Goal: Task Accomplishment & Management: Complete application form

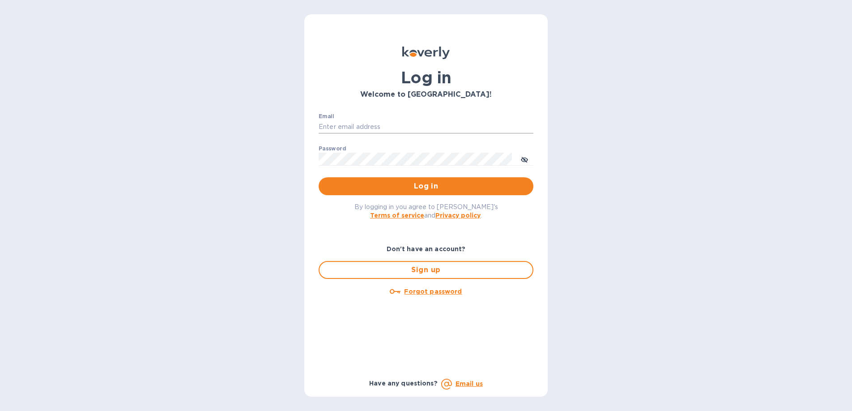
click at [368, 129] on input "Email" at bounding box center [426, 126] width 215 height 13
type input "[PERSON_NAME][EMAIL_ADDRESS][PERSON_NAME][DOMAIN_NAME]"
click at [423, 185] on span "Log in" at bounding box center [426, 186] width 201 height 11
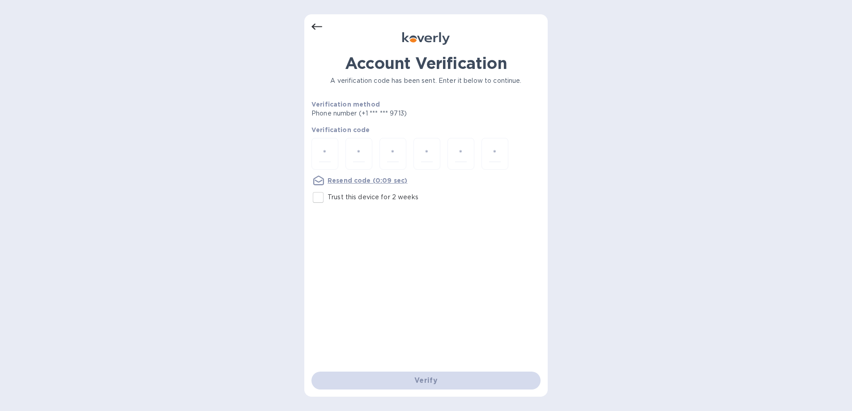
click at [322, 198] on input "Trust this device for 2 weeks" at bounding box center [318, 197] width 19 height 19
checkbox input "true"
click at [325, 151] on input "number" at bounding box center [325, 153] width 12 height 17
type input "5"
type input "9"
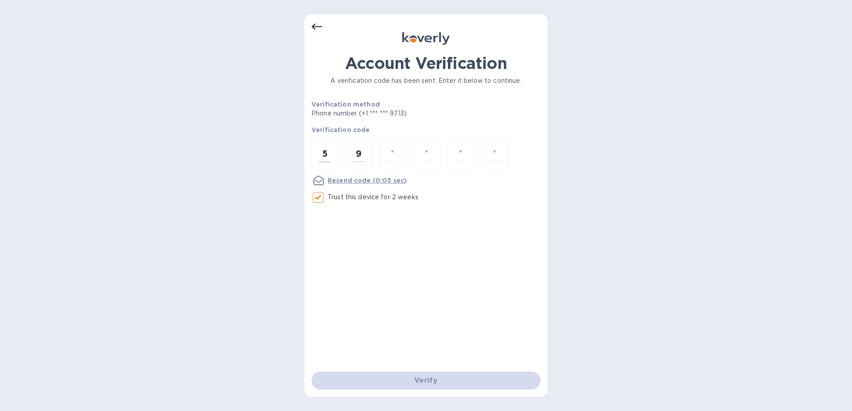
type input "9"
type input "4"
type input "9"
type input "2"
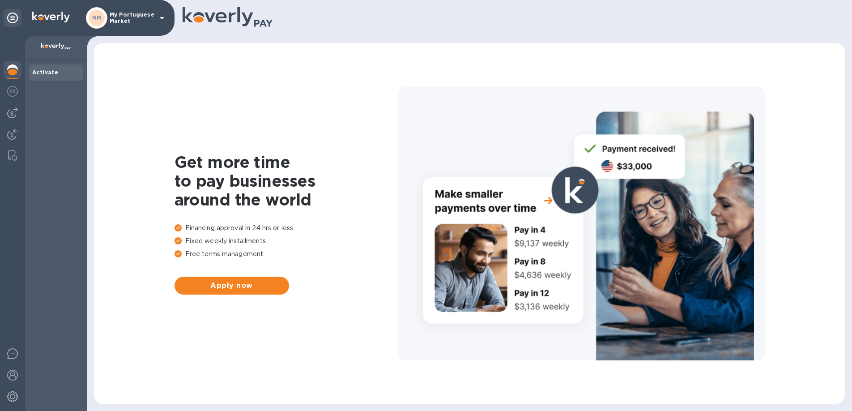
click at [163, 17] on icon at bounding box center [162, 18] width 4 height 2
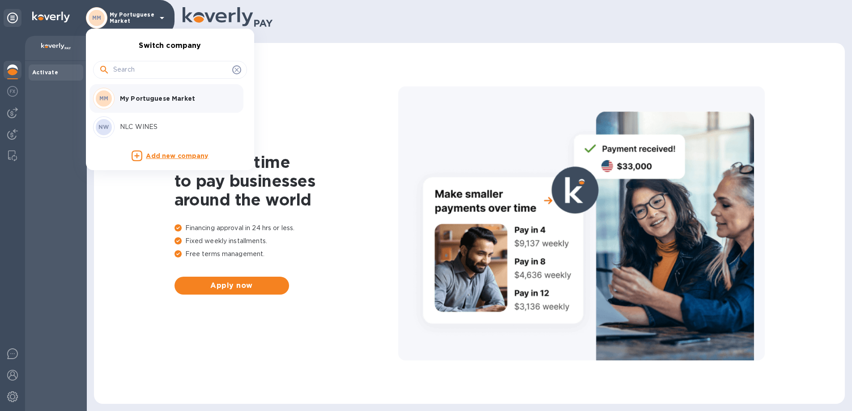
click at [134, 125] on p "NLC WINES" at bounding box center [176, 126] width 113 height 9
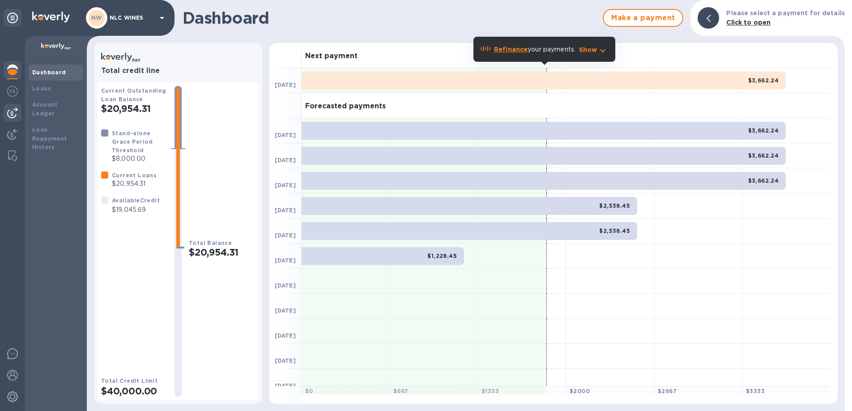
click at [11, 115] on img at bounding box center [12, 112] width 11 height 11
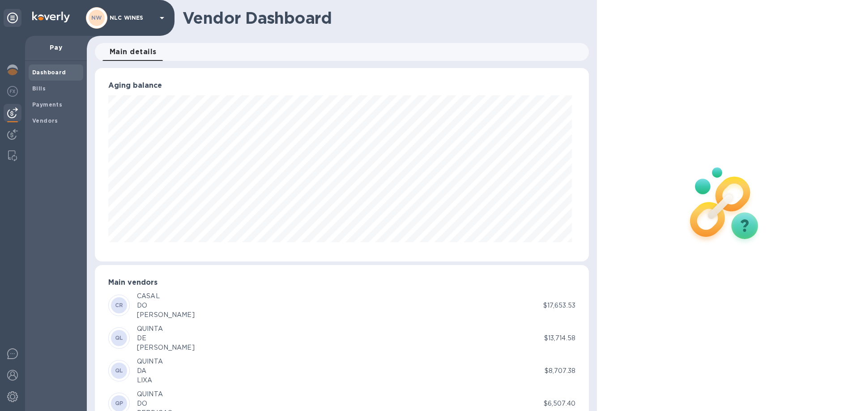
scroll to position [193, 491]
click at [40, 88] on b "Bills" at bounding box center [38, 88] width 13 height 7
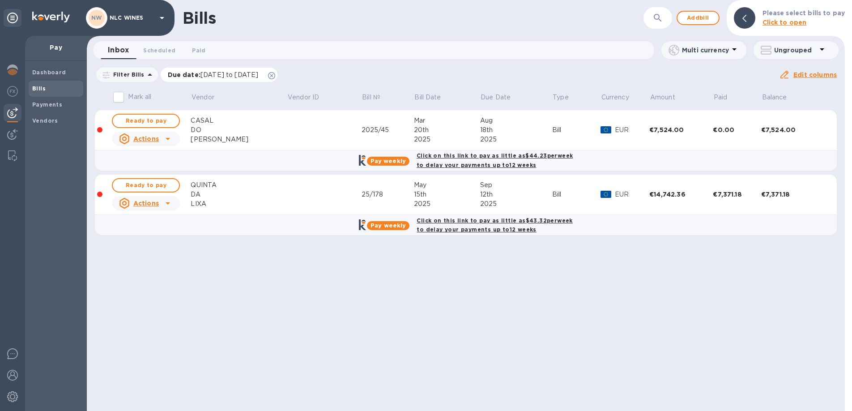
click at [275, 75] on icon at bounding box center [271, 75] width 7 height 7
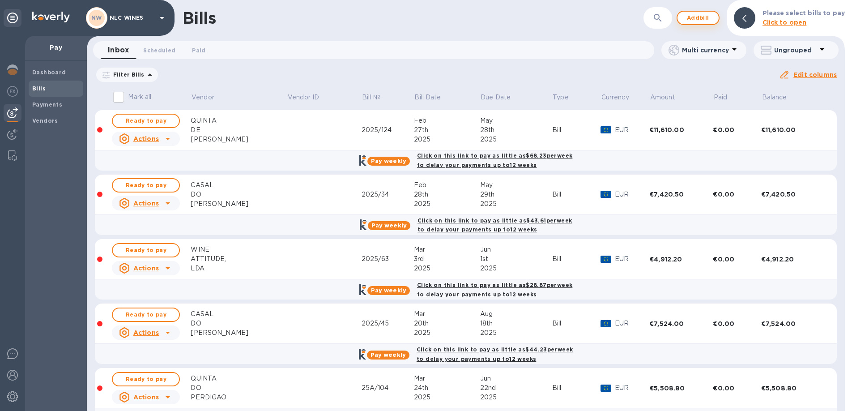
click at [708, 21] on span "Add bill" at bounding box center [698, 18] width 27 height 11
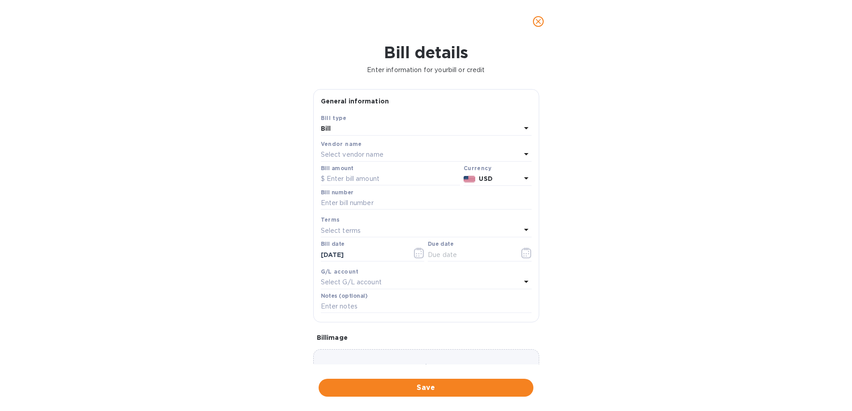
click at [431, 126] on div "Bill" at bounding box center [421, 129] width 200 height 13
click at [431, 126] on div "Bill type Bill Credit" at bounding box center [426, 155] width 211 height 67
click at [417, 152] on p "Bill" at bounding box center [422, 149] width 189 height 9
click at [373, 150] on p "Select vendor name" at bounding box center [352, 154] width 63 height 9
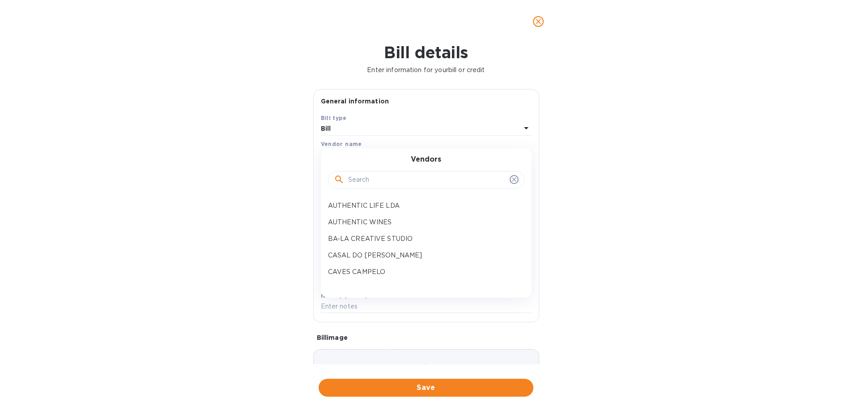
click at [364, 180] on input "text" at bounding box center [427, 179] width 158 height 13
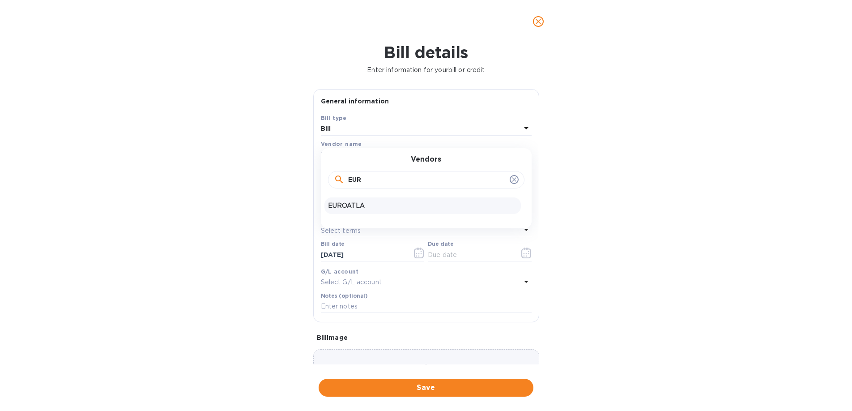
type input "EUR"
click at [346, 209] on p "EUROATLA" at bounding box center [422, 205] width 189 height 9
click at [361, 178] on input "text" at bounding box center [390, 178] width 139 height 13
type input "5,895"
click at [369, 205] on input "text" at bounding box center [426, 203] width 211 height 13
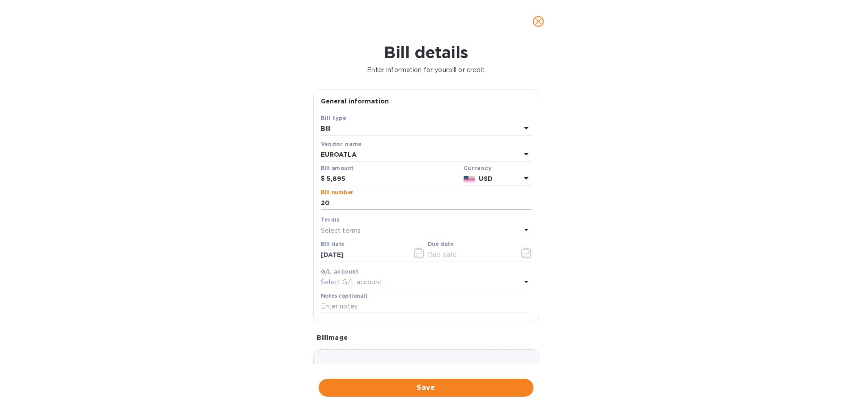
type input "2"
type input "1602"
click at [349, 229] on p "Select terms" at bounding box center [341, 230] width 40 height 9
click at [346, 350] on p "NET 90" at bounding box center [422, 347] width 189 height 9
click at [365, 233] on div "NET 90" at bounding box center [421, 230] width 200 height 13
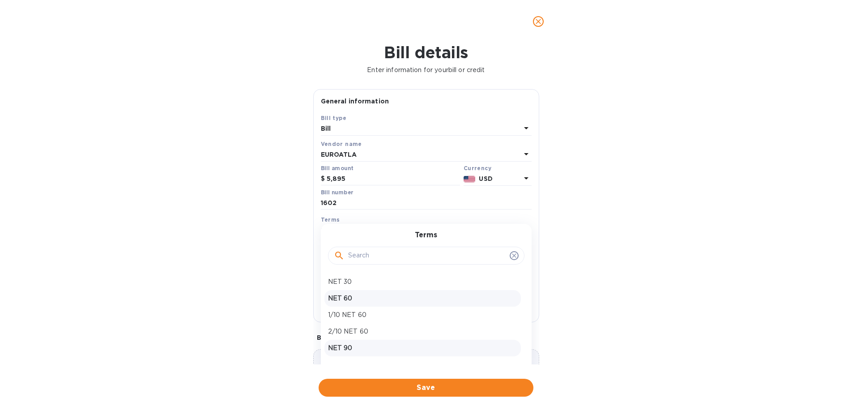
click at [355, 302] on p "NET 60" at bounding box center [422, 298] width 189 height 9
type input "12/01/2025"
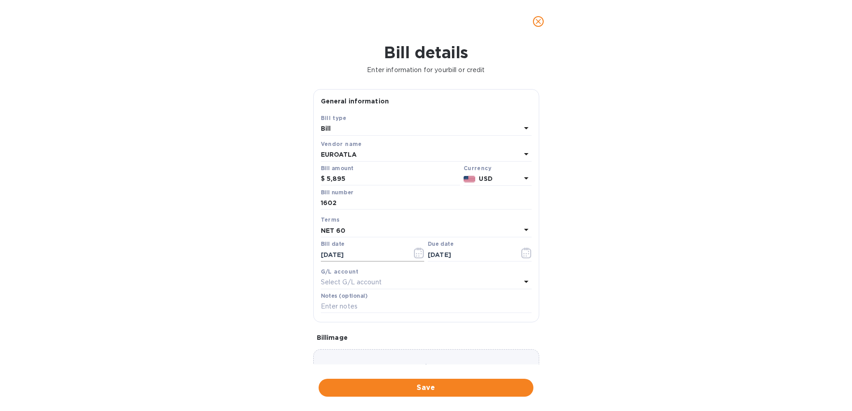
click at [418, 255] on icon "button" at bounding box center [419, 253] width 10 height 11
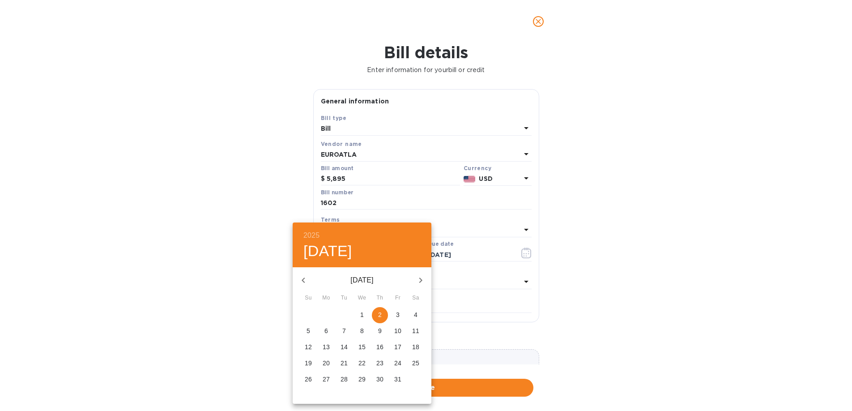
click at [302, 280] on icon "button" at bounding box center [303, 280] width 11 height 11
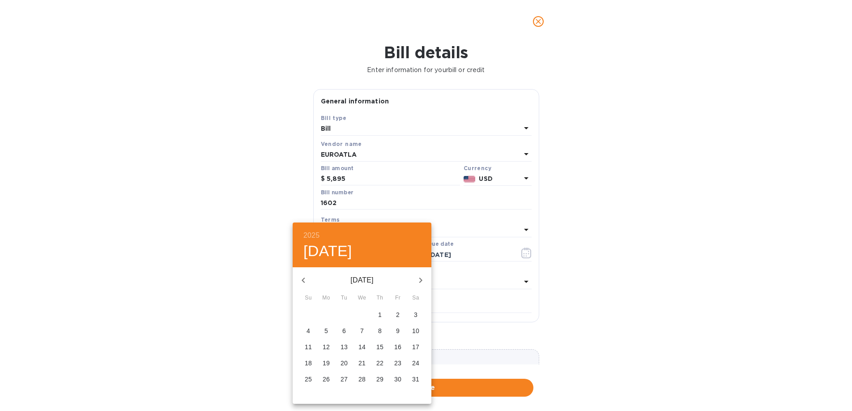
click at [398, 364] on p "23" at bounding box center [397, 363] width 7 height 9
type input "05/23/2025"
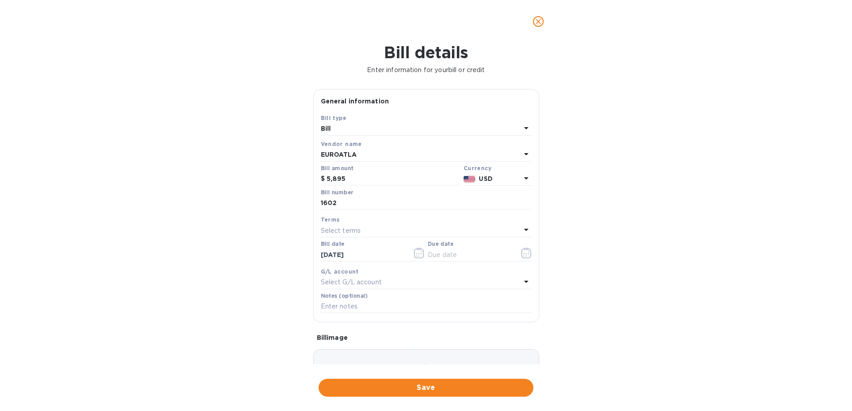
click at [394, 231] on div "Select terms" at bounding box center [421, 230] width 200 height 13
click at [364, 330] on p "2/10 NET 60" at bounding box center [422, 331] width 189 height 9
type input "07/22/2025"
click at [429, 385] on span "Save" at bounding box center [426, 387] width 201 height 11
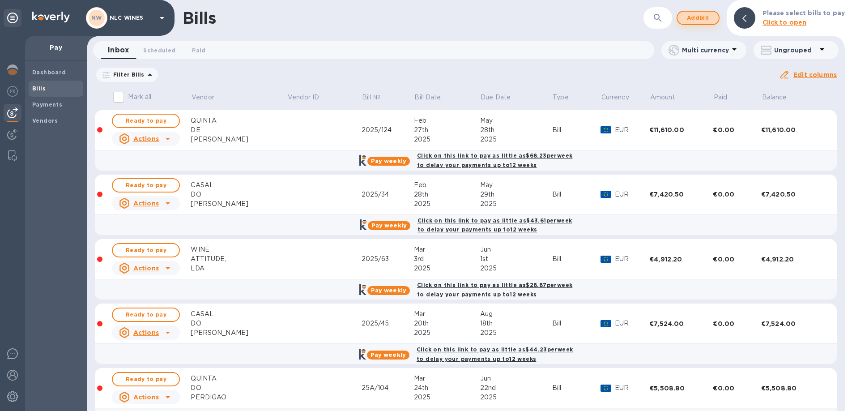
click at [706, 19] on span "Add bill" at bounding box center [698, 18] width 27 height 11
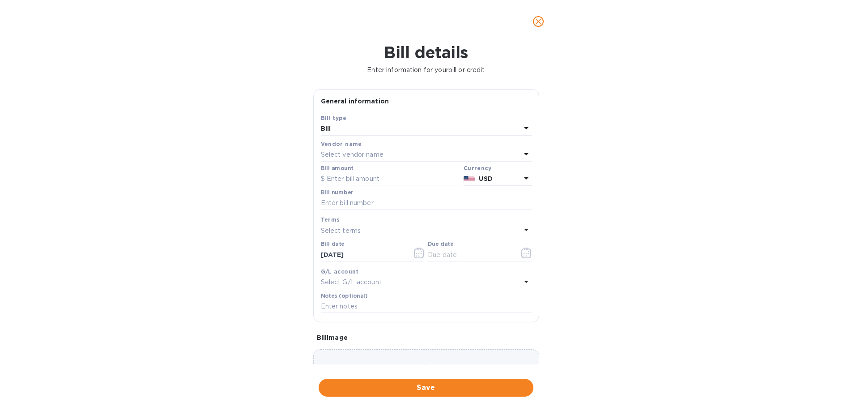
click at [375, 154] on p "Select vendor name" at bounding box center [352, 154] width 63 height 9
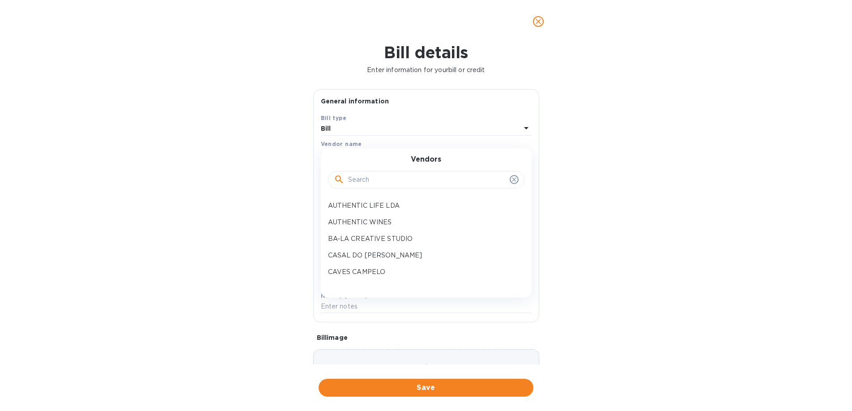
click at [369, 180] on input "text" at bounding box center [427, 179] width 158 height 13
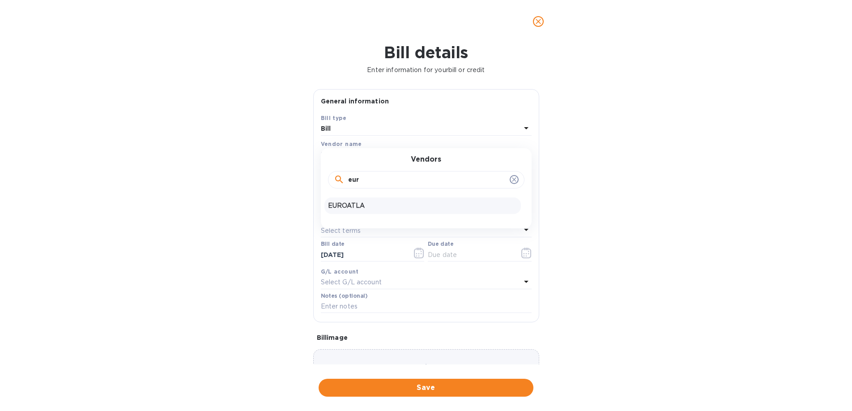
type input "eur"
click at [364, 206] on p "EUROATLA" at bounding box center [422, 205] width 189 height 9
click at [371, 177] on input "text" at bounding box center [390, 178] width 139 height 13
type input "6,960"
type input "1934"
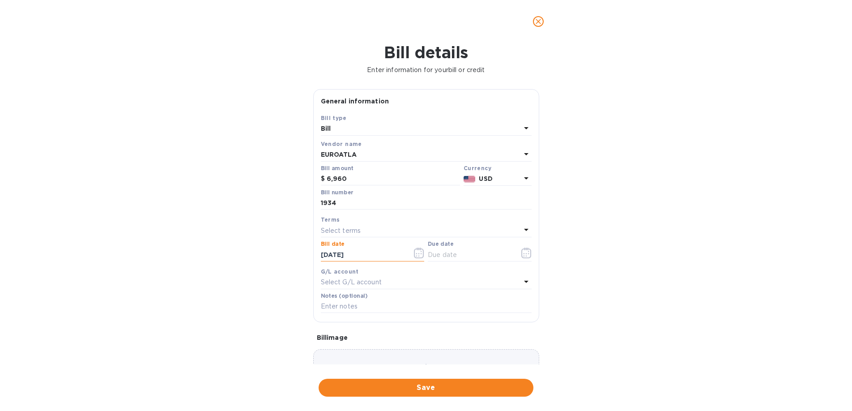
click at [418, 254] on icon "button" at bounding box center [419, 253] width 10 height 11
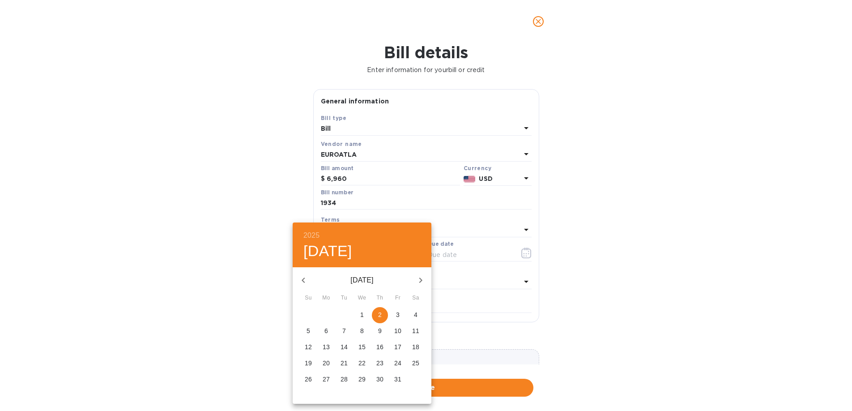
click at [298, 277] on icon "button" at bounding box center [303, 280] width 11 height 11
click at [301, 279] on icon "button" at bounding box center [303, 280] width 11 height 11
click at [343, 348] on p "17" at bounding box center [344, 346] width 7 height 9
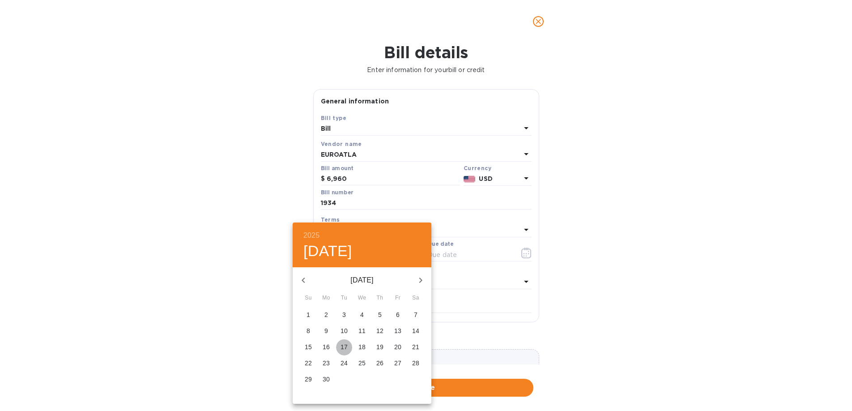
type input "06/17/2025"
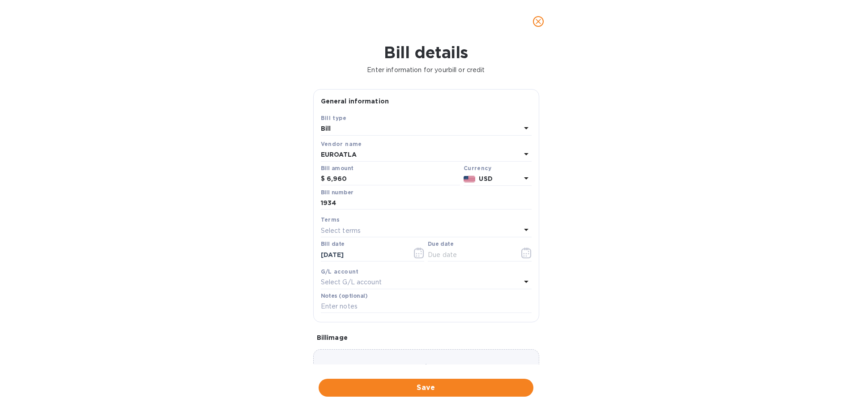
click at [399, 283] on div "Select G/L account" at bounding box center [421, 282] width 200 height 13
click at [382, 269] on div "G/L account" at bounding box center [426, 271] width 211 height 9
click at [397, 227] on div "Select terms" at bounding box center [421, 230] width 200 height 13
click at [354, 354] on div "NET 90" at bounding box center [423, 348] width 197 height 17
click at [393, 225] on div "NET 90" at bounding box center [421, 230] width 200 height 13
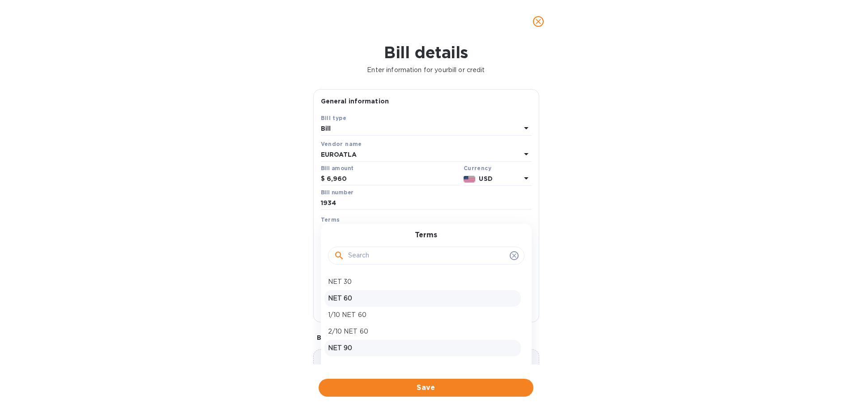
click at [369, 300] on p "NET 60" at bounding box center [422, 298] width 189 height 9
type input "08/16/2025"
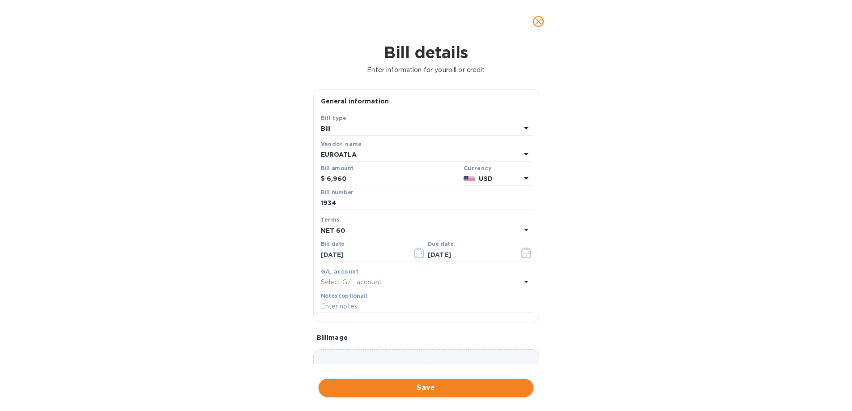
click at [399, 393] on span "Save" at bounding box center [426, 387] width 201 height 11
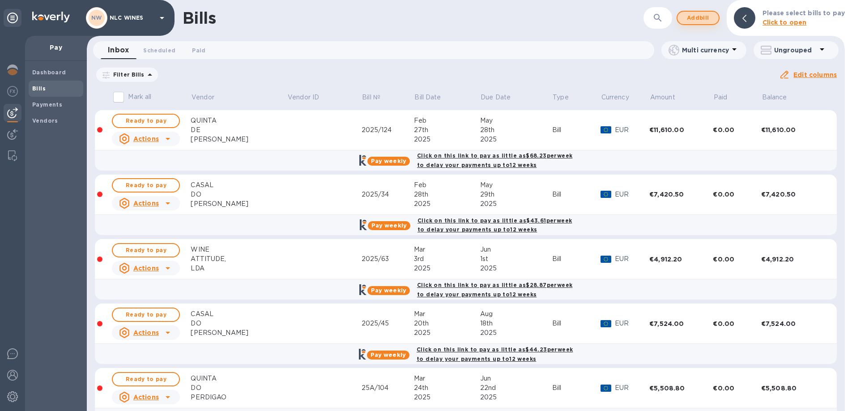
click at [706, 14] on span "Add bill" at bounding box center [698, 18] width 27 height 11
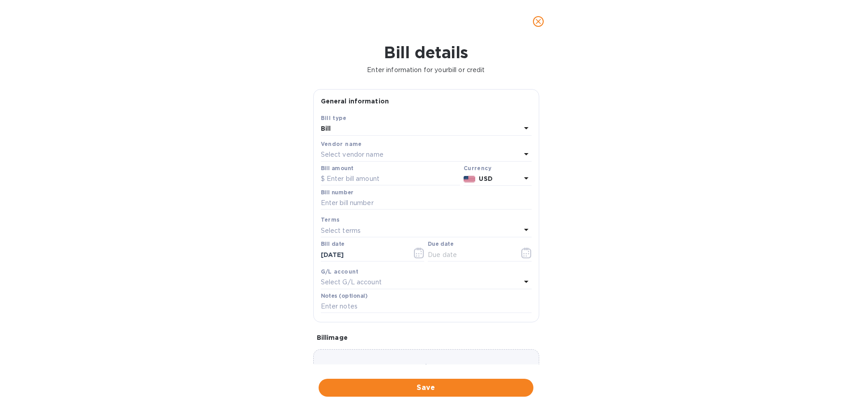
click at [352, 158] on p "Select vendor name" at bounding box center [352, 154] width 63 height 9
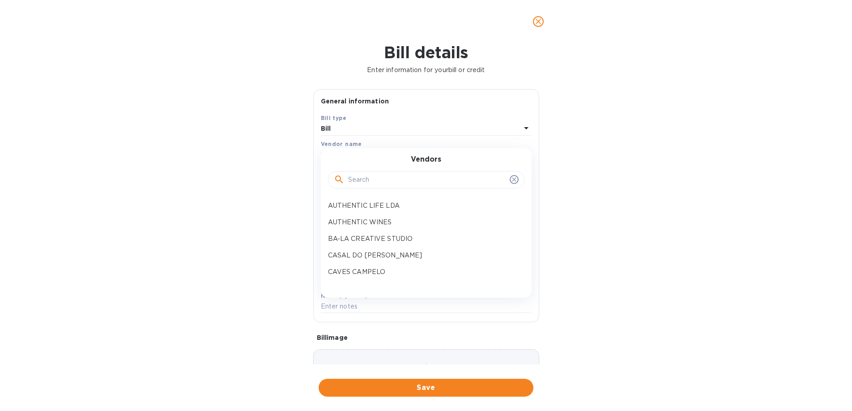
click at [359, 178] on input "text" at bounding box center [427, 179] width 158 height 13
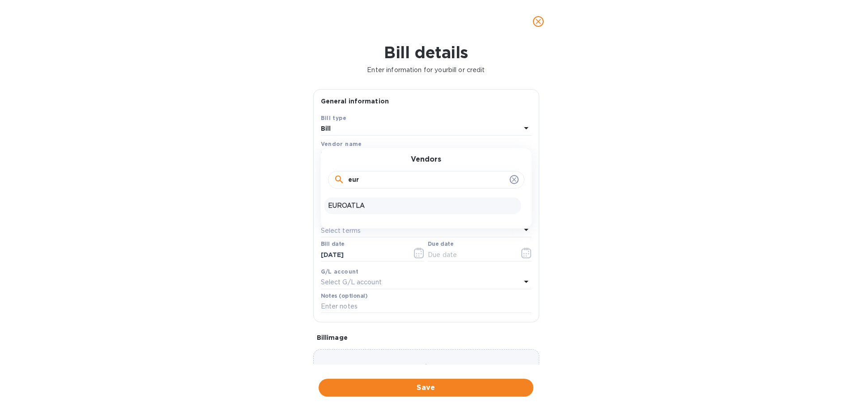
type input "eur"
click at [359, 205] on p "EUROATLA" at bounding box center [422, 205] width 189 height 9
click at [377, 203] on input "text" at bounding box center [426, 203] width 211 height 13
type input "4610"
click at [419, 253] on icon "button" at bounding box center [419, 253] width 10 height 11
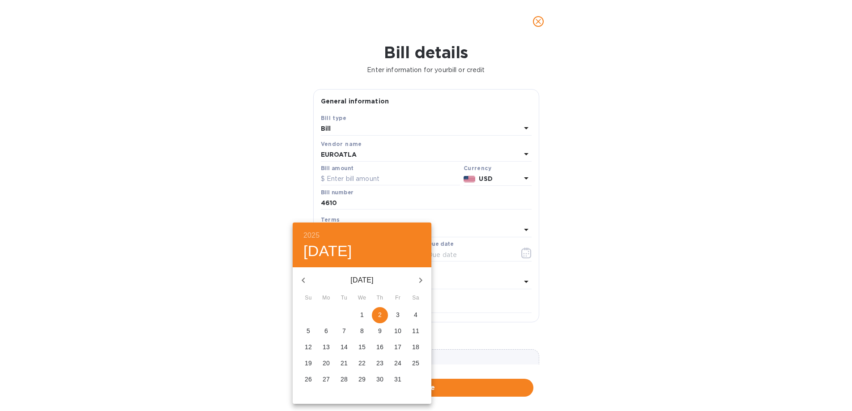
click at [303, 279] on icon "button" at bounding box center [303, 280] width 3 height 5
click at [362, 329] on p "6" at bounding box center [362, 330] width 4 height 9
type input "08/06/2025"
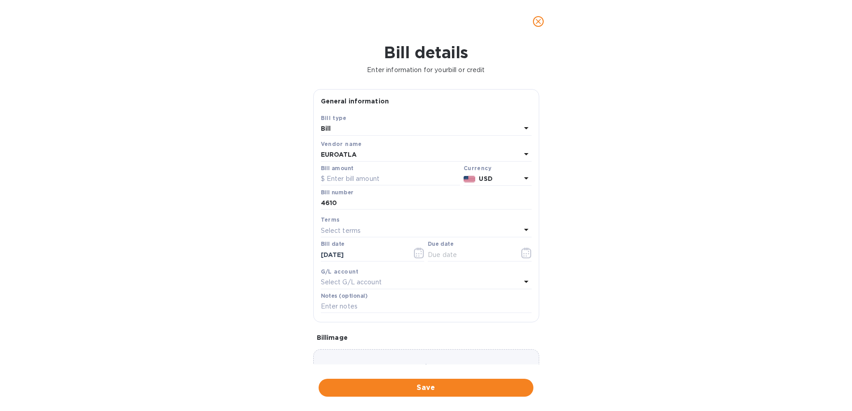
click at [417, 232] on div "Select terms" at bounding box center [421, 230] width 200 height 13
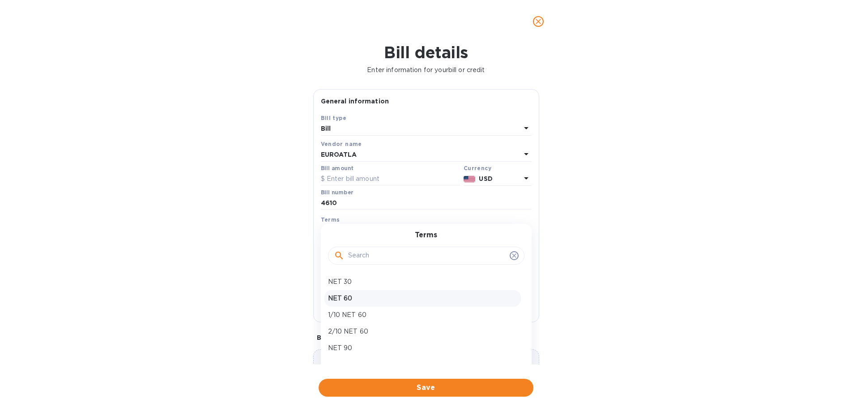
click at [357, 300] on p "NET 60" at bounding box center [422, 298] width 189 height 9
type input "10/05/2025"
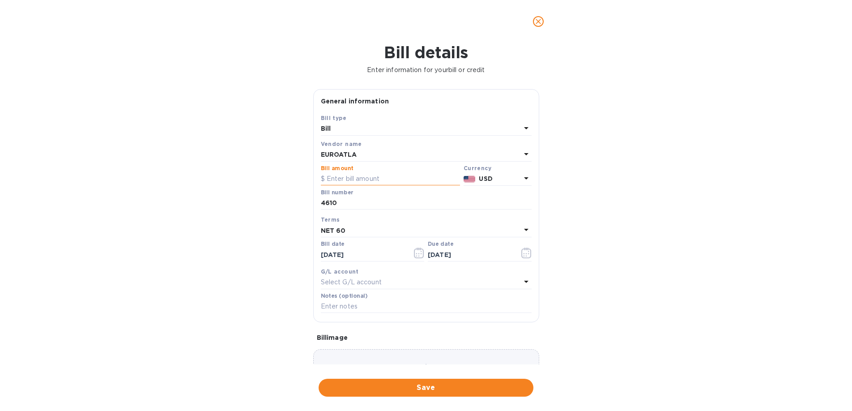
click at [374, 179] on input "text" at bounding box center [390, 178] width 139 height 13
drag, startPoint x: 345, startPoint y: 205, endPoint x: 312, endPoint y: 201, distance: 33.5
click at [312, 201] on div "General information Save Bill type Bill Vendor name EUROATLA Bill amount Curren…" at bounding box center [426, 226] width 235 height 275
type input "2566"
click at [374, 175] on input "text" at bounding box center [390, 178] width 139 height 13
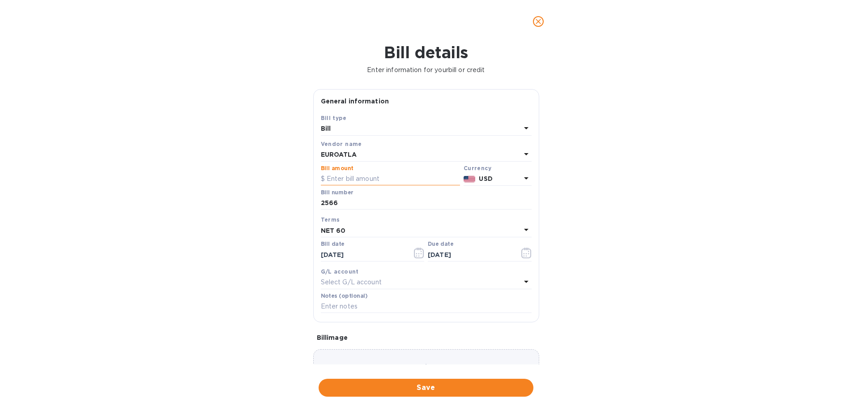
type input "5"
type input "4,610"
click at [432, 388] on span "Save" at bounding box center [426, 387] width 201 height 11
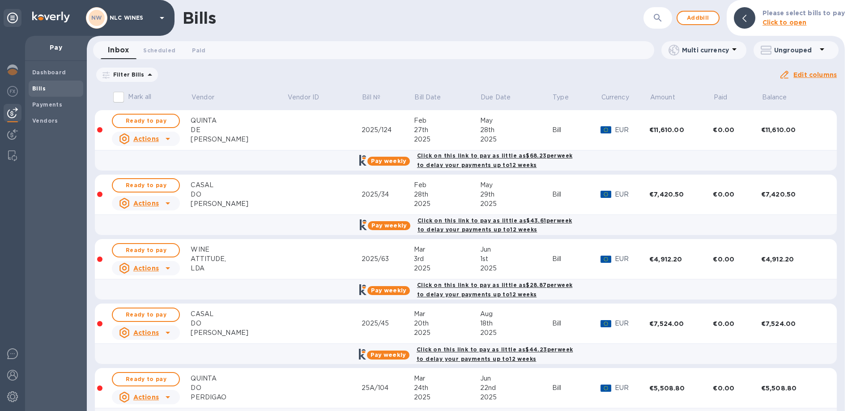
scroll to position [288, 0]
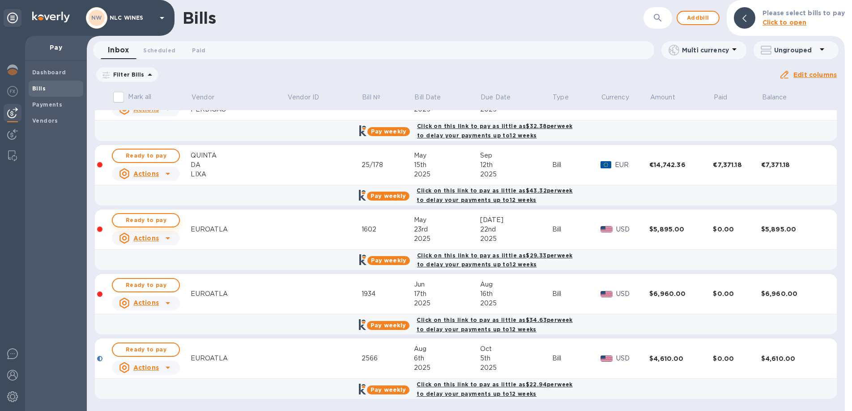
click at [161, 221] on span "Ready to pay" at bounding box center [146, 220] width 52 height 11
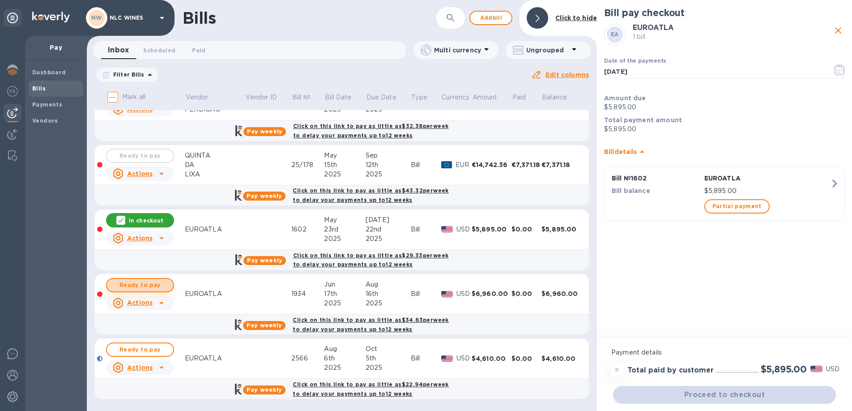
click at [158, 287] on span "Ready to pay" at bounding box center [140, 285] width 52 height 11
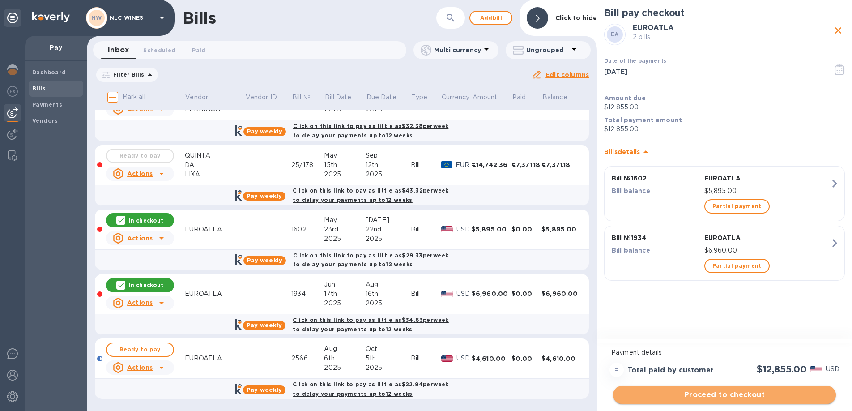
click at [718, 397] on span "Proceed to checkout" at bounding box center [724, 394] width 209 height 11
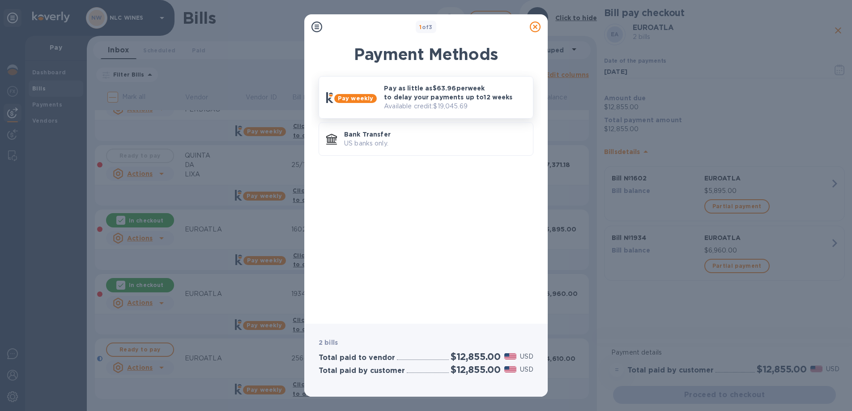
click at [437, 94] on p "Pay as little as $63.96 per week to delay your payments up to 12 weeks" at bounding box center [455, 93] width 142 height 18
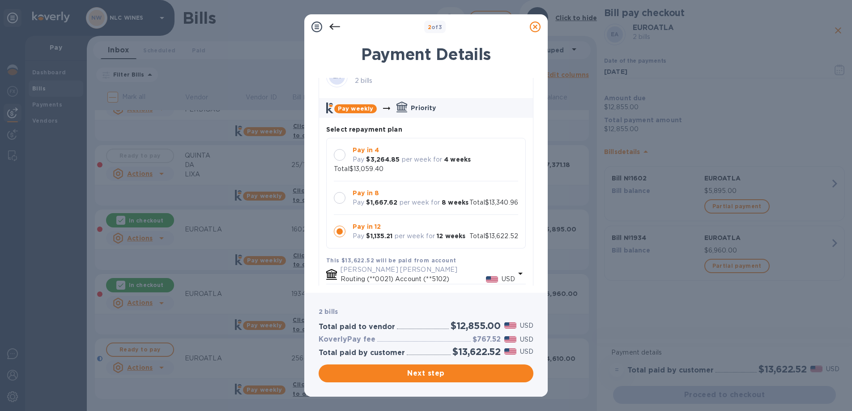
scroll to position [12, 0]
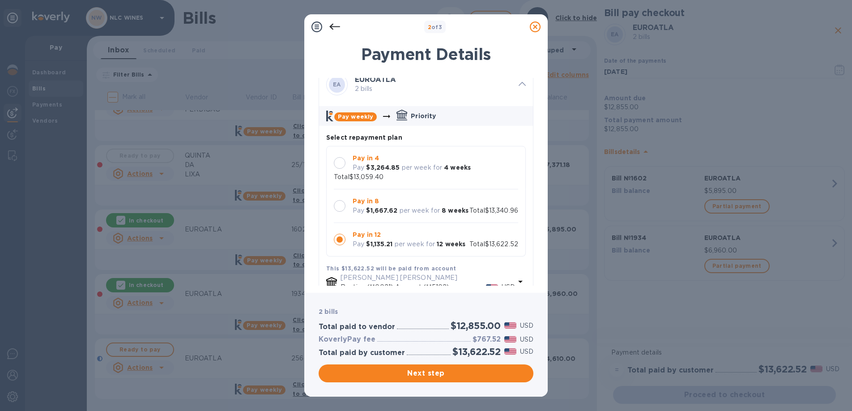
click at [433, 163] on p "per week for" at bounding box center [422, 167] width 41 height 9
click at [439, 373] on span "Next step" at bounding box center [426, 373] width 201 height 11
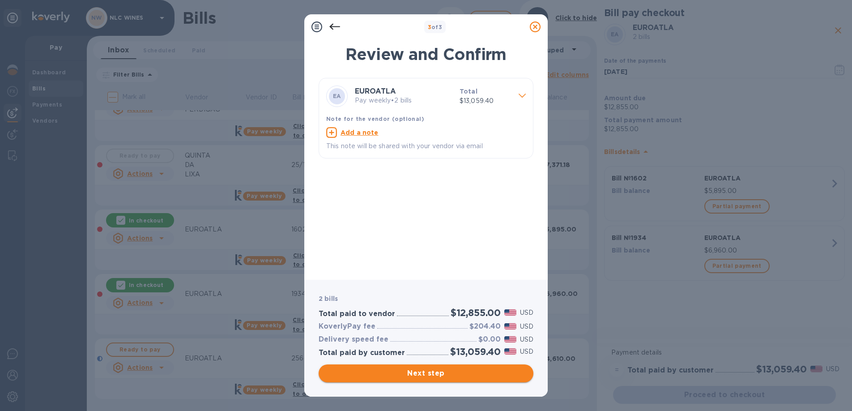
click at [438, 374] on span "Next step" at bounding box center [426, 373] width 201 height 11
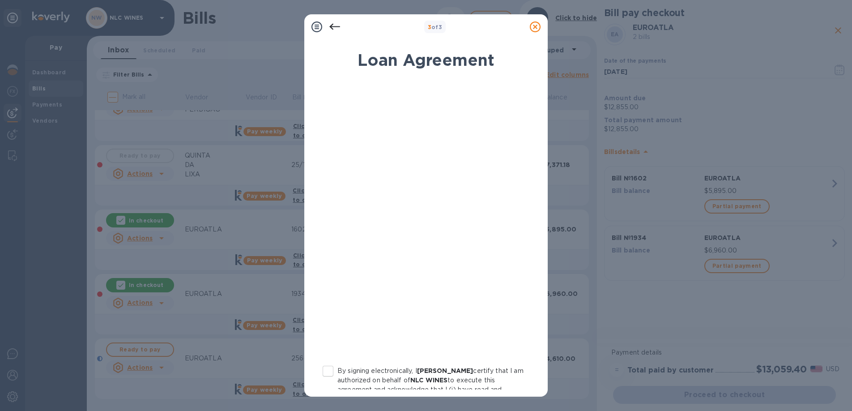
click at [331, 373] on input "By signing electronically, I Luis Correia certify that I am authorized on behal…" at bounding box center [328, 371] width 19 height 19
checkbox input "true"
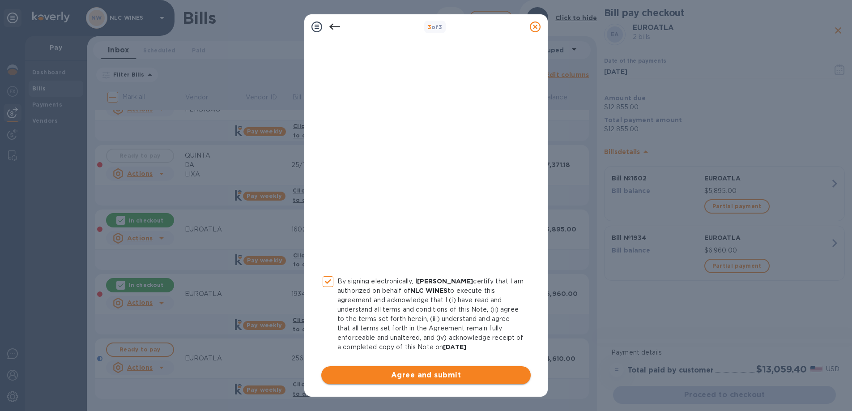
click at [411, 374] on span "Agree and submit" at bounding box center [426, 375] width 195 height 11
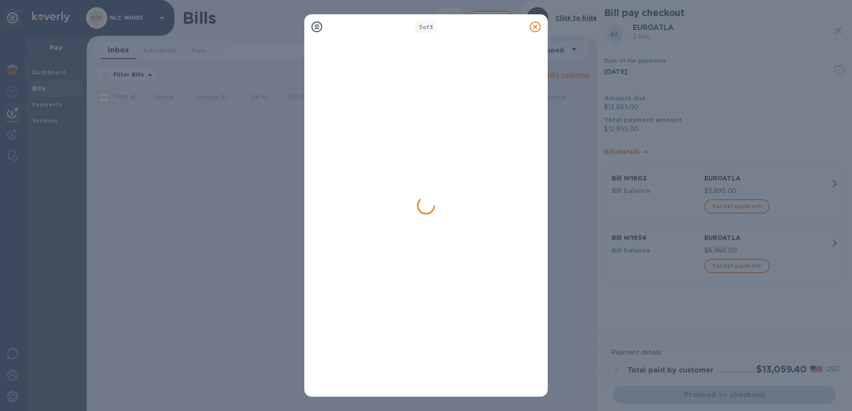
scroll to position [0, 0]
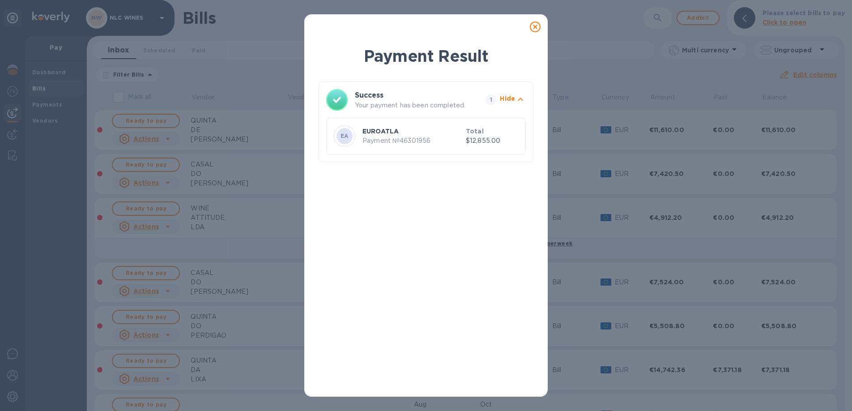
click at [538, 30] on icon at bounding box center [535, 26] width 11 height 11
